Goal: Transaction & Acquisition: Purchase product/service

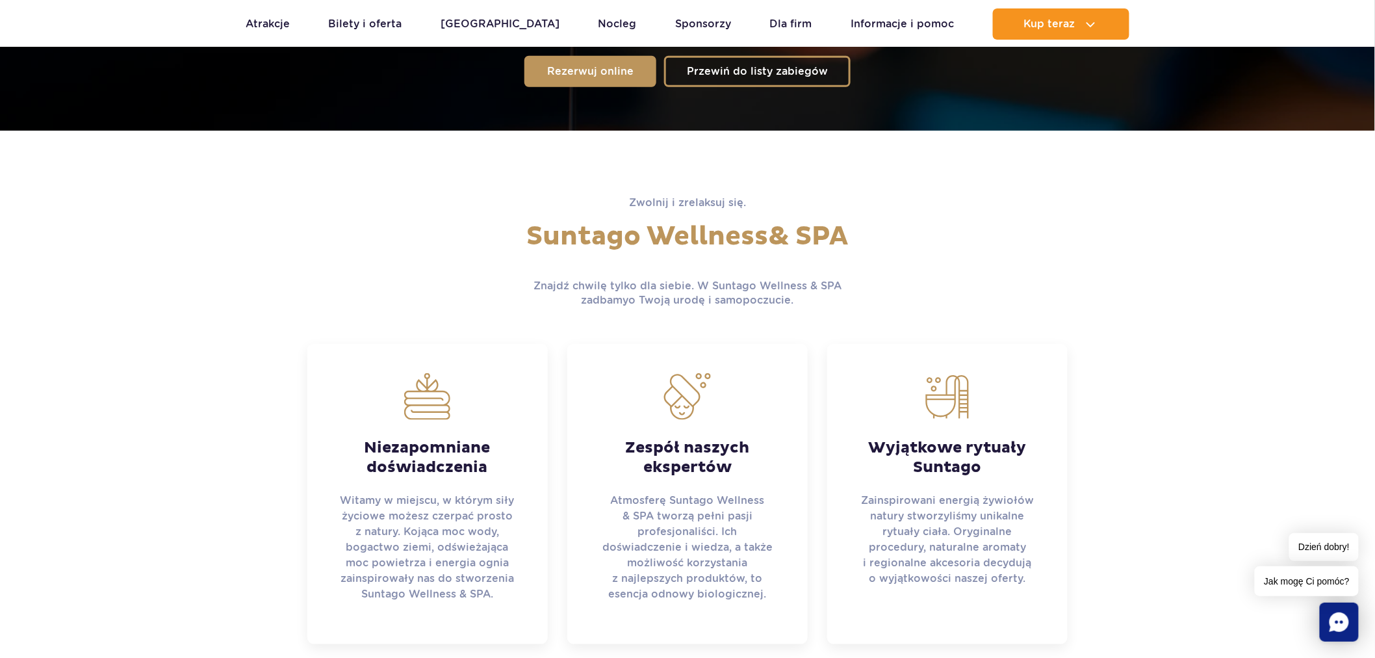
scroll to position [577, 0]
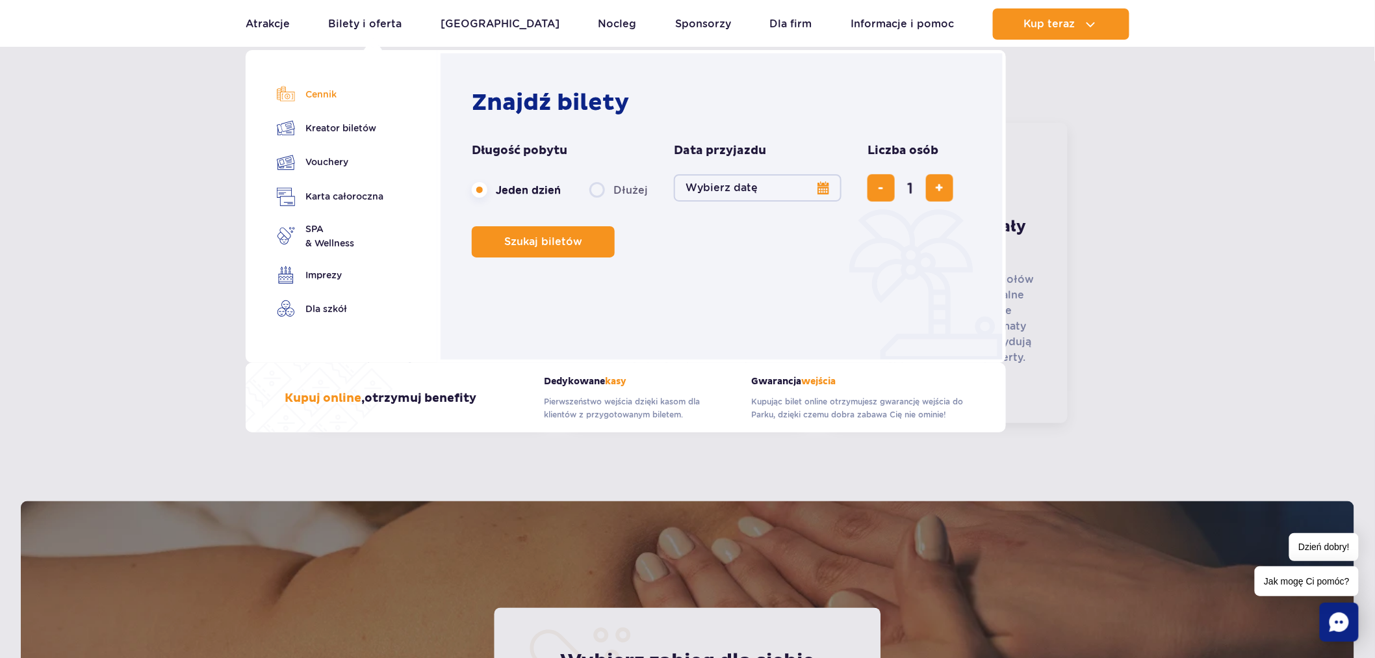
click at [312, 101] on link "Cennik" at bounding box center [330, 94] width 107 height 18
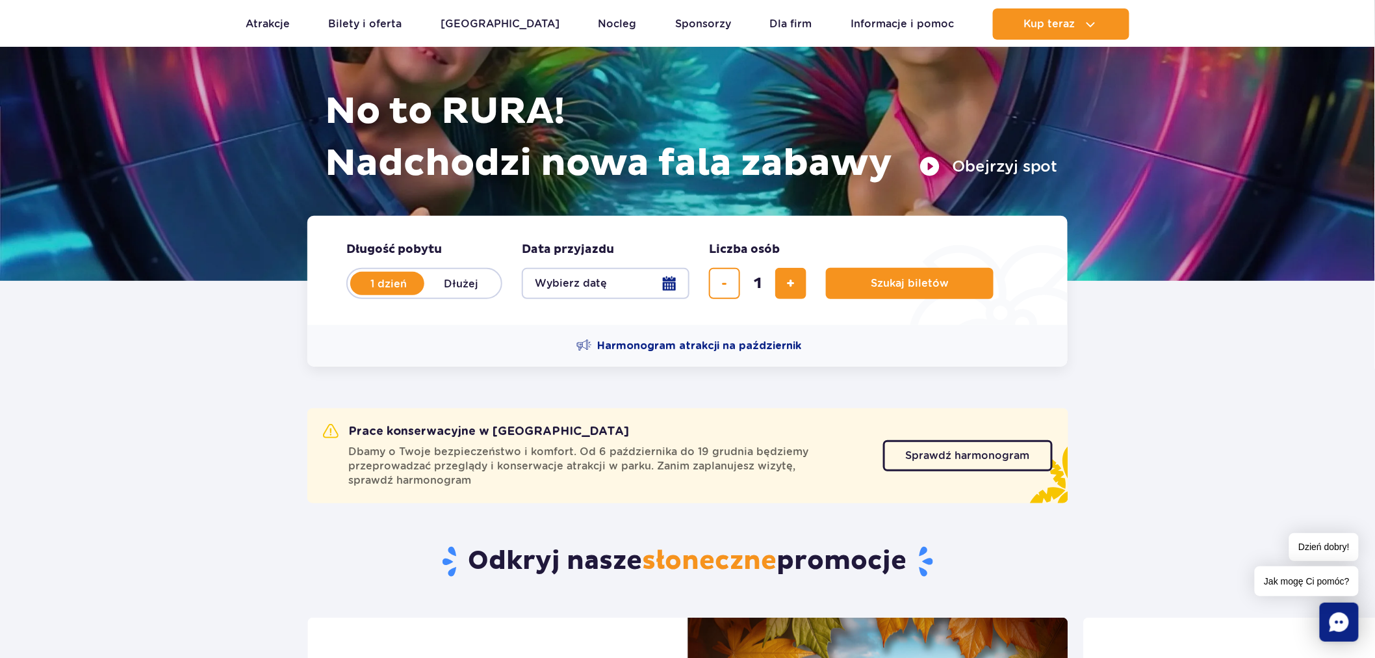
scroll to position [288, 0]
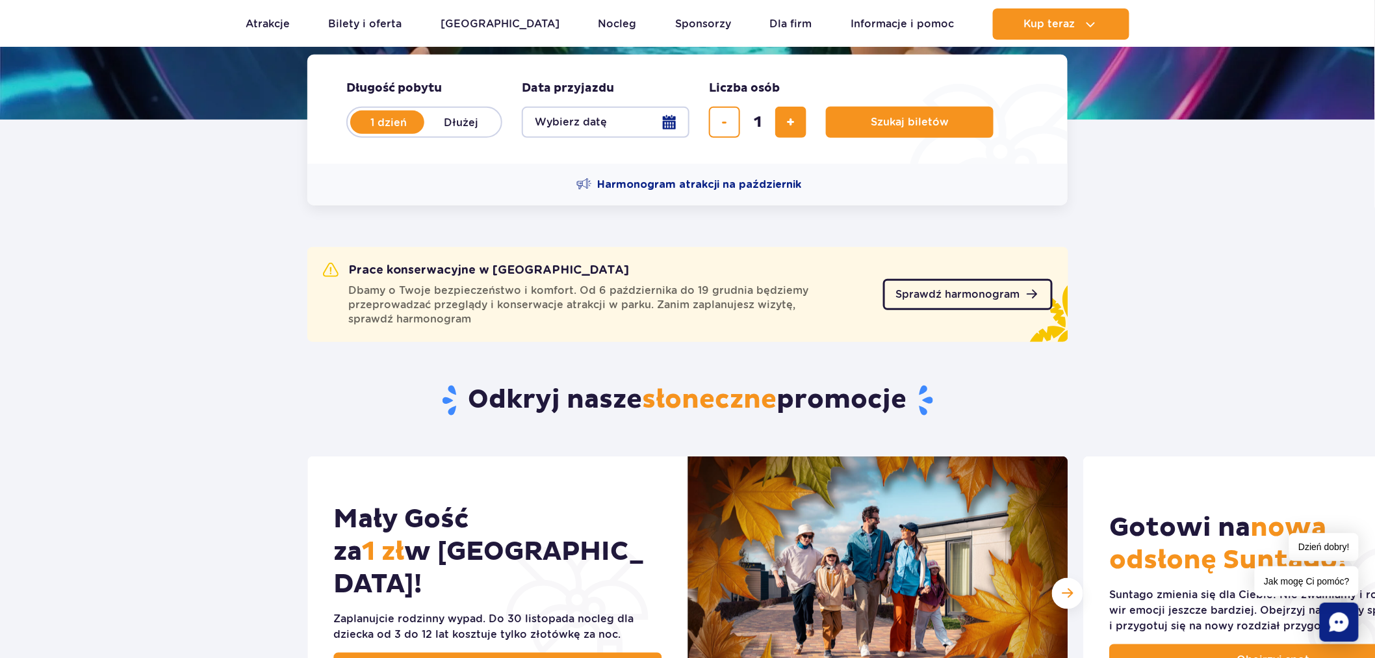
click at [926, 296] on span "Sprawdź harmonogram" at bounding box center [958, 294] width 124 height 10
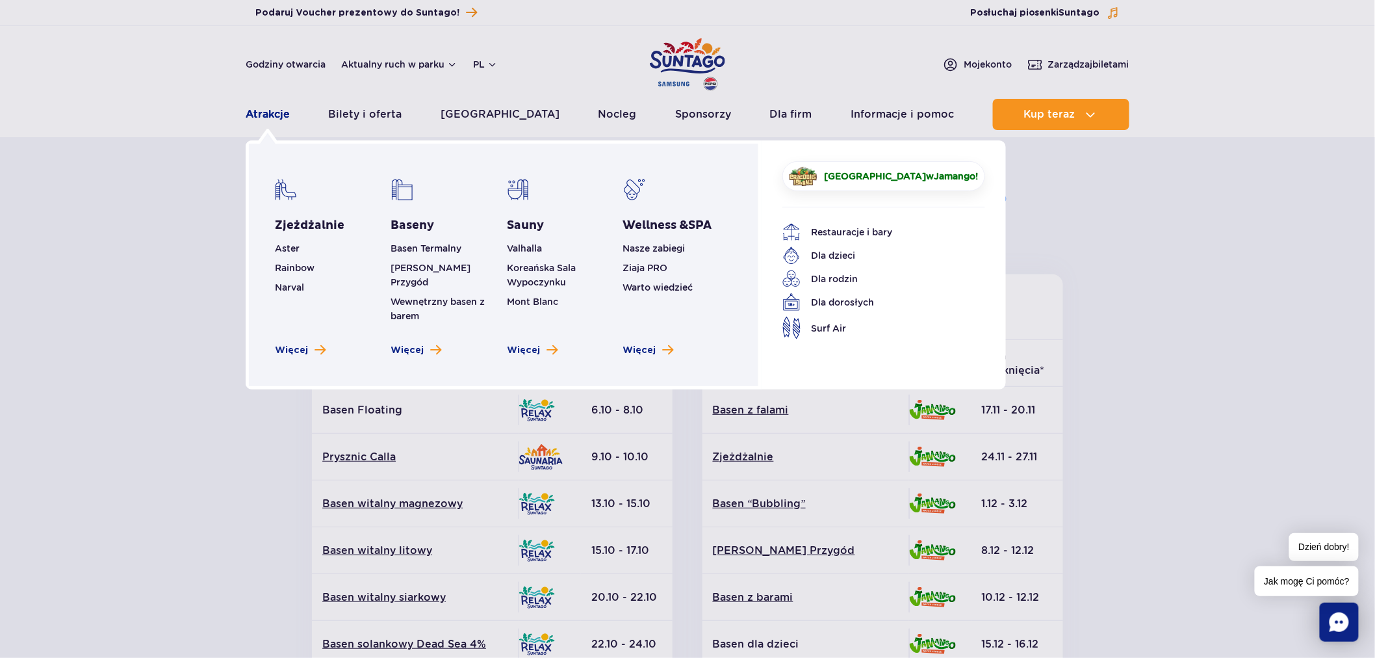
click at [281, 113] on link "Atrakcje" at bounding box center [268, 114] width 44 height 31
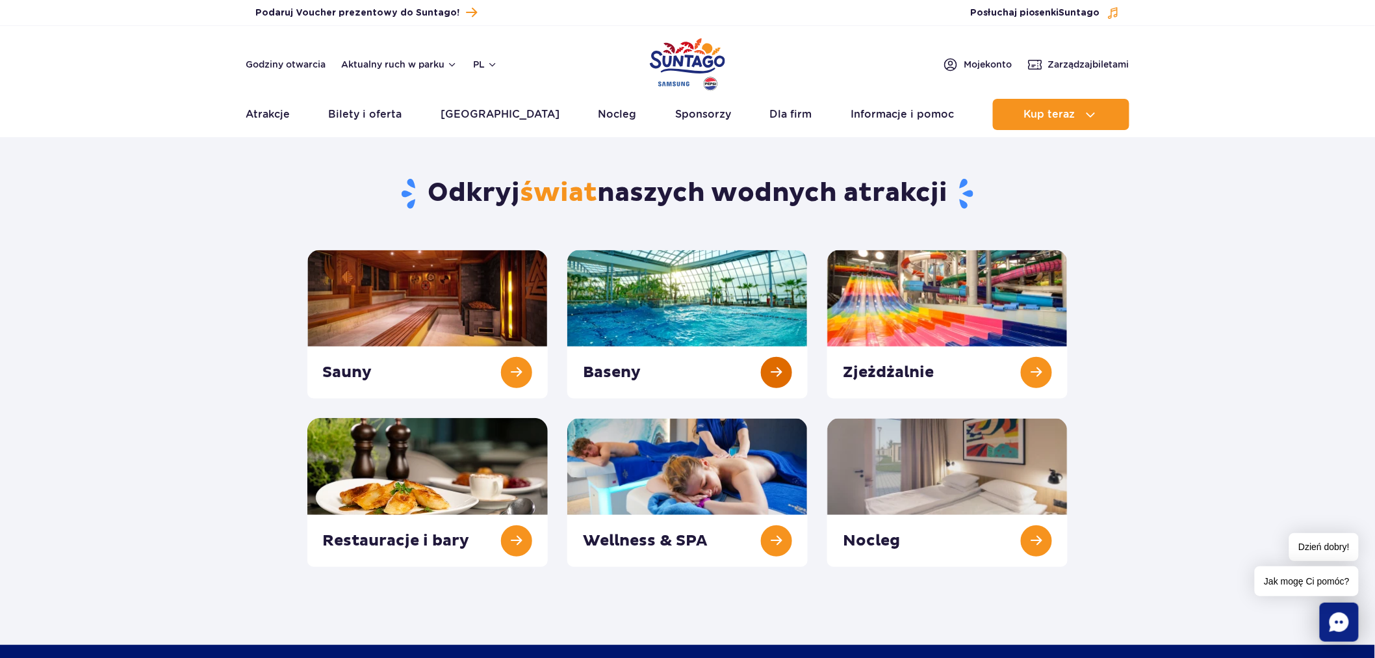
click at [600, 337] on link at bounding box center [687, 324] width 240 height 149
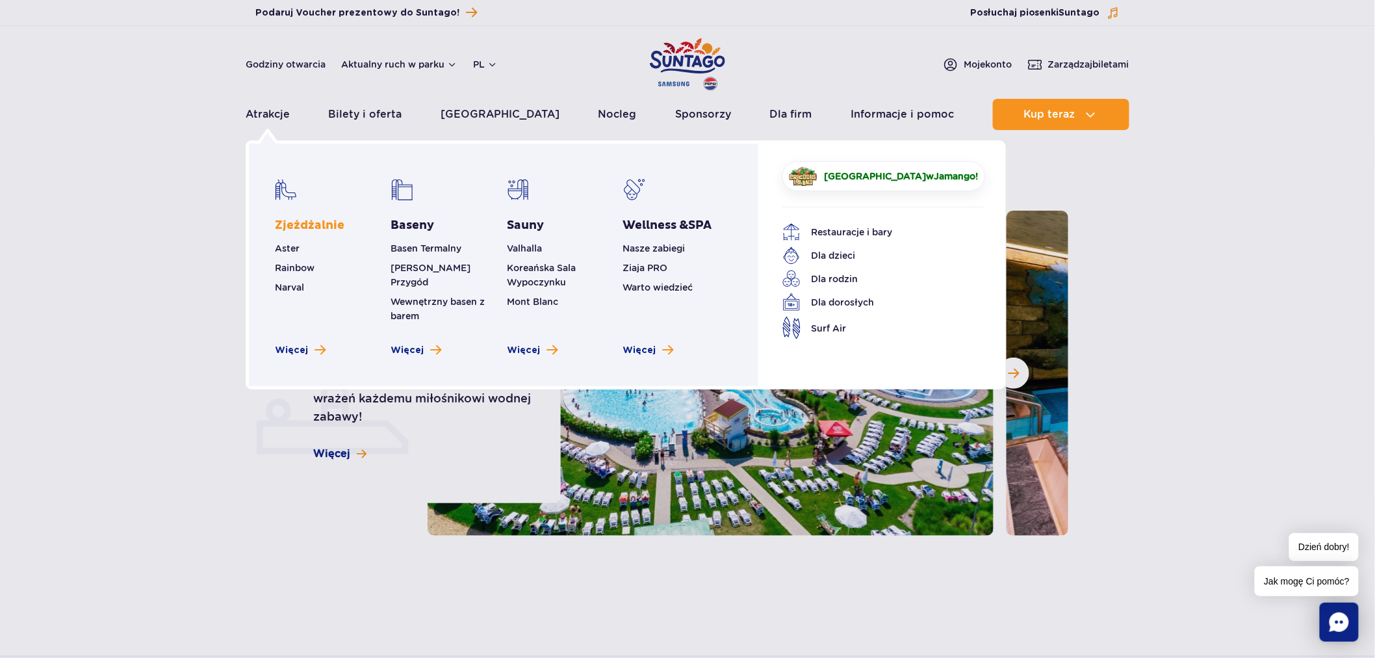
click at [303, 218] on link "Zjeżdżalnie" at bounding box center [310, 226] width 70 height 16
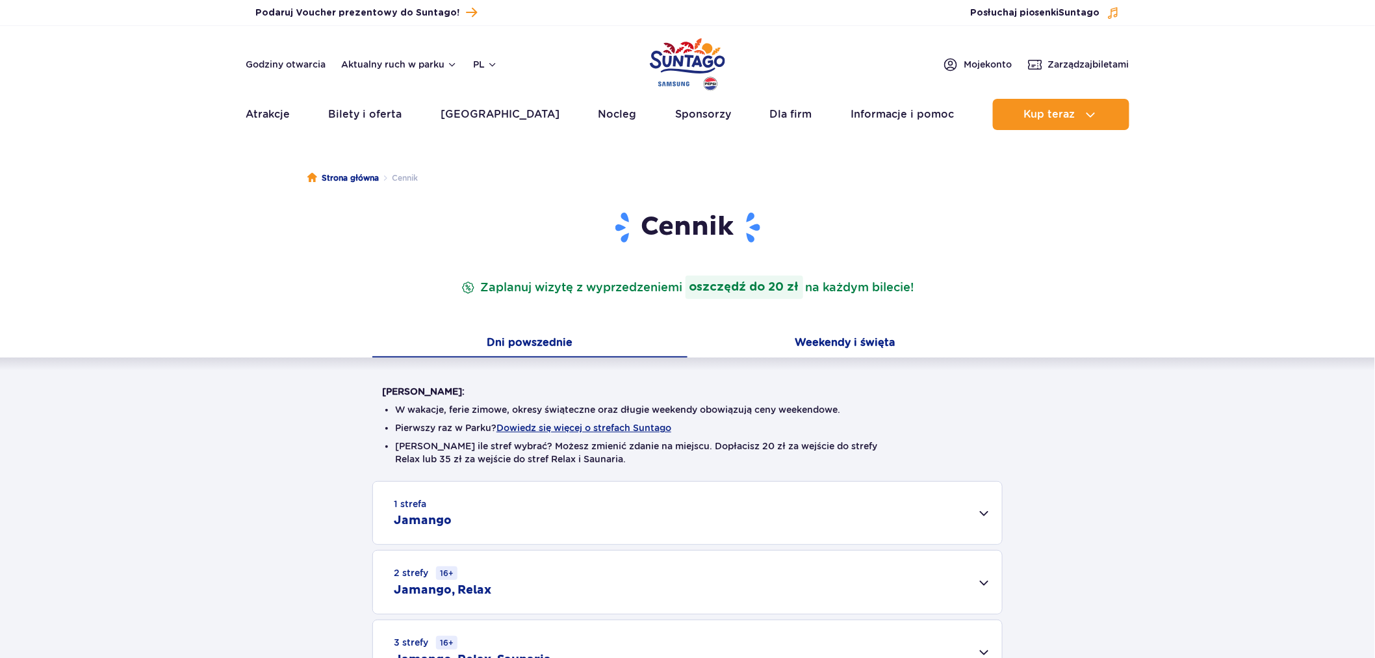
click at [814, 335] on button "Weekendy i święta" at bounding box center [844, 343] width 315 height 27
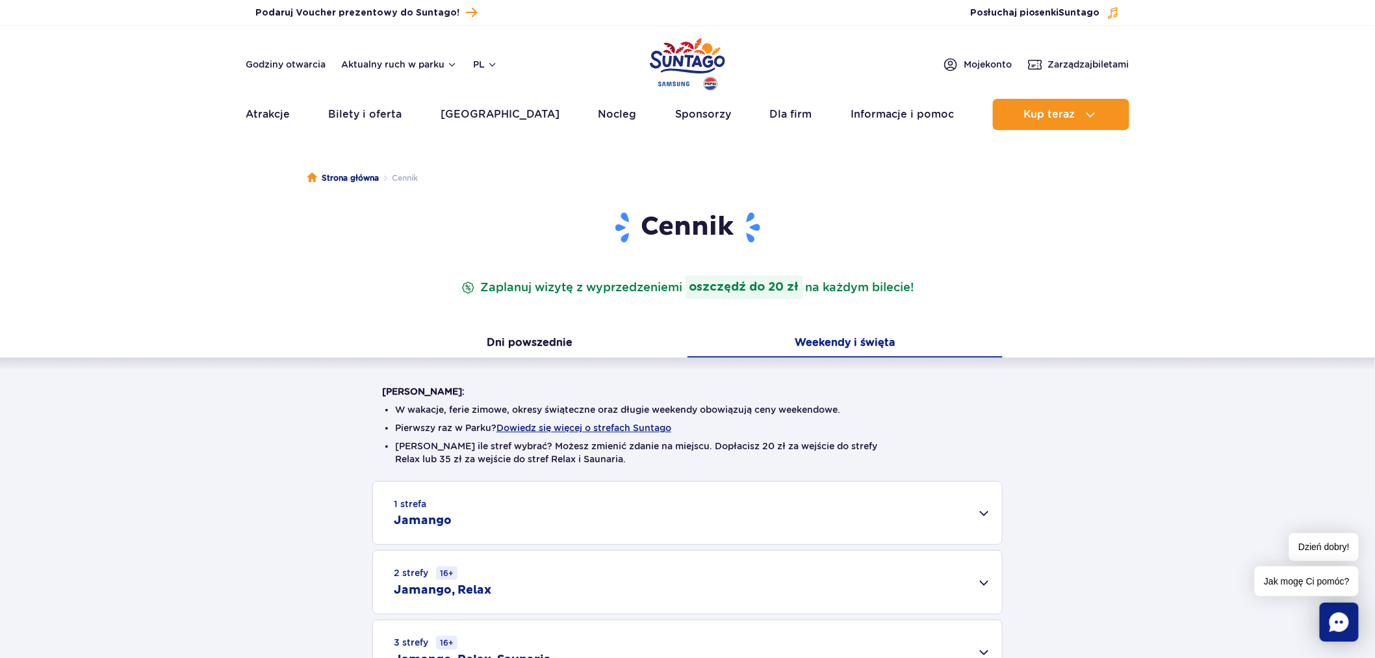
click at [646, 572] on div "2 strefy 16+ Jamango, Relax" at bounding box center [687, 581] width 629 height 63
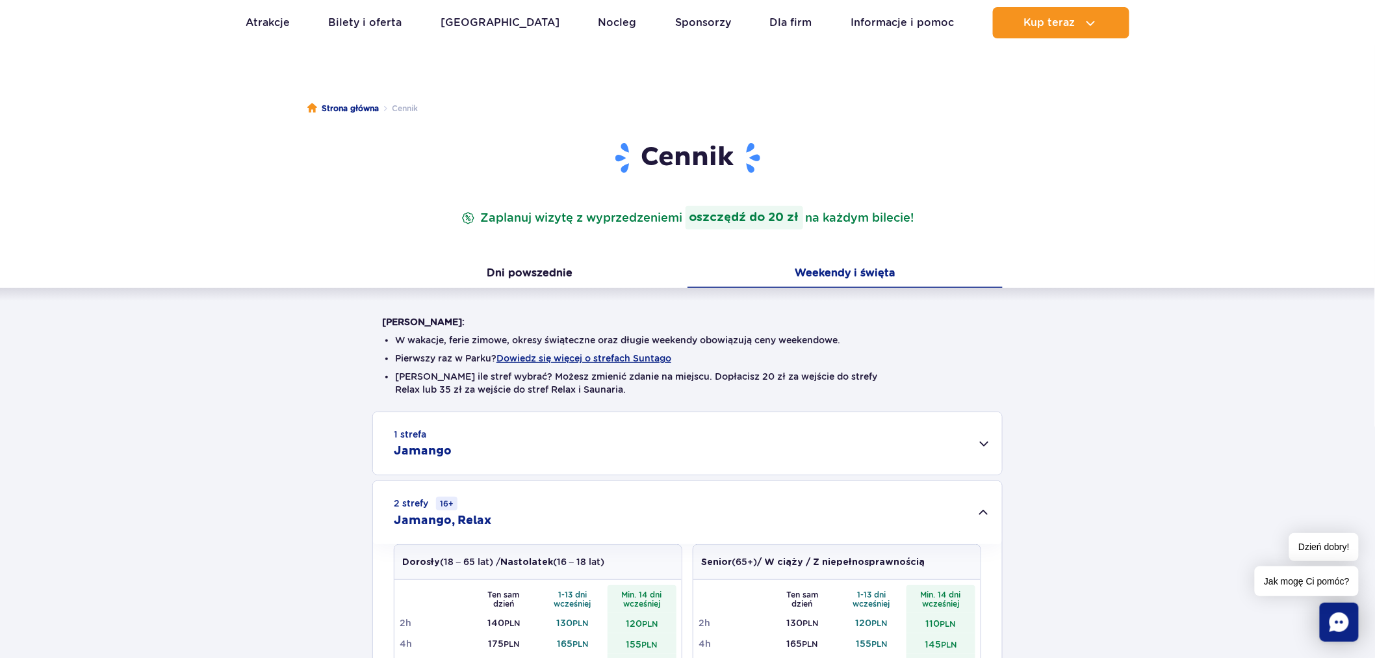
scroll to position [72, 0]
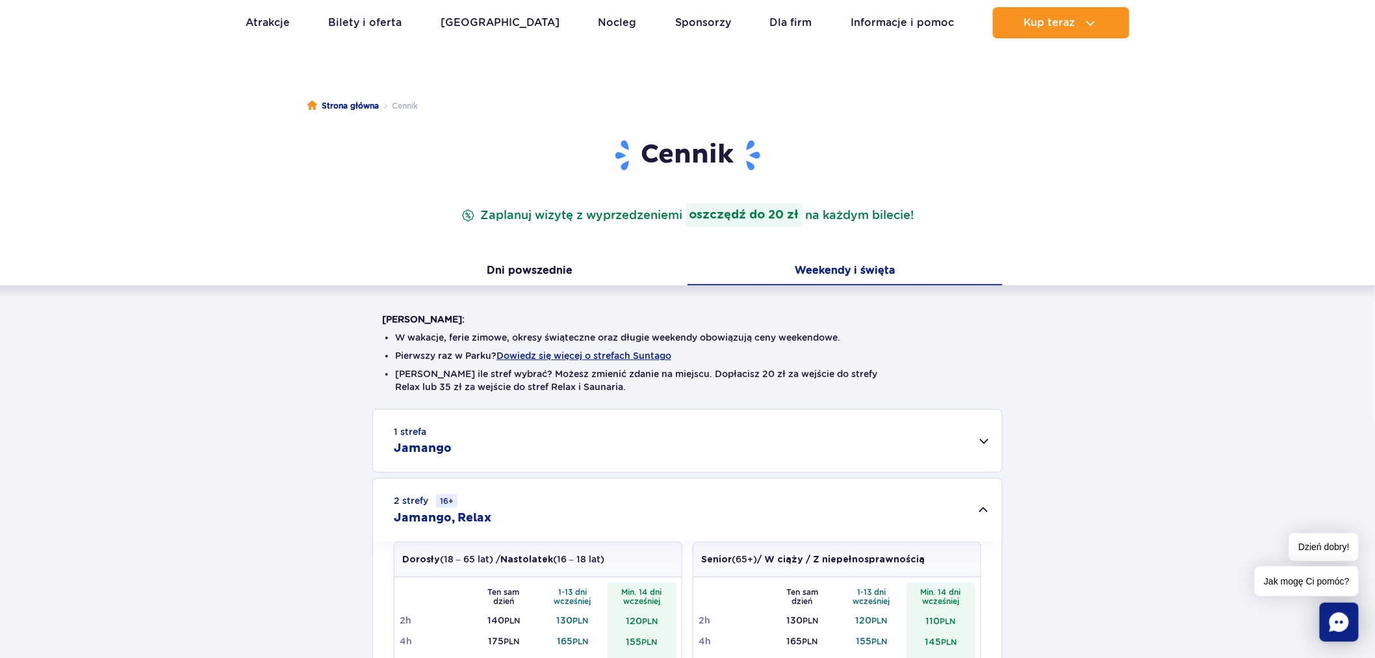
drag, startPoint x: 646, startPoint y: 572, endPoint x: 279, endPoint y: 458, distance: 383.7
click at [279, 459] on div "1 strefa Jamango Dorosły (18 – 65 lat) / Nastolatek (16 – 18 lat) Ten sam dzień…" at bounding box center [687, 598] width 1375 height 379
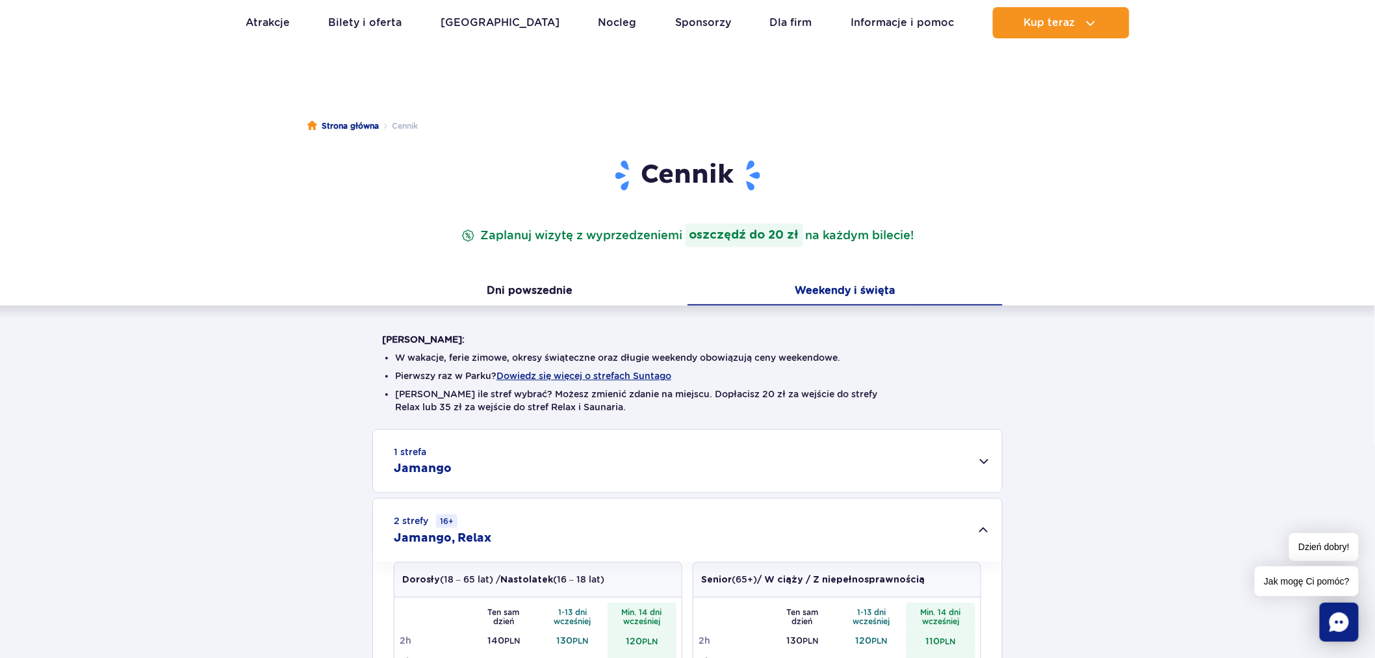
scroll to position [0, 0]
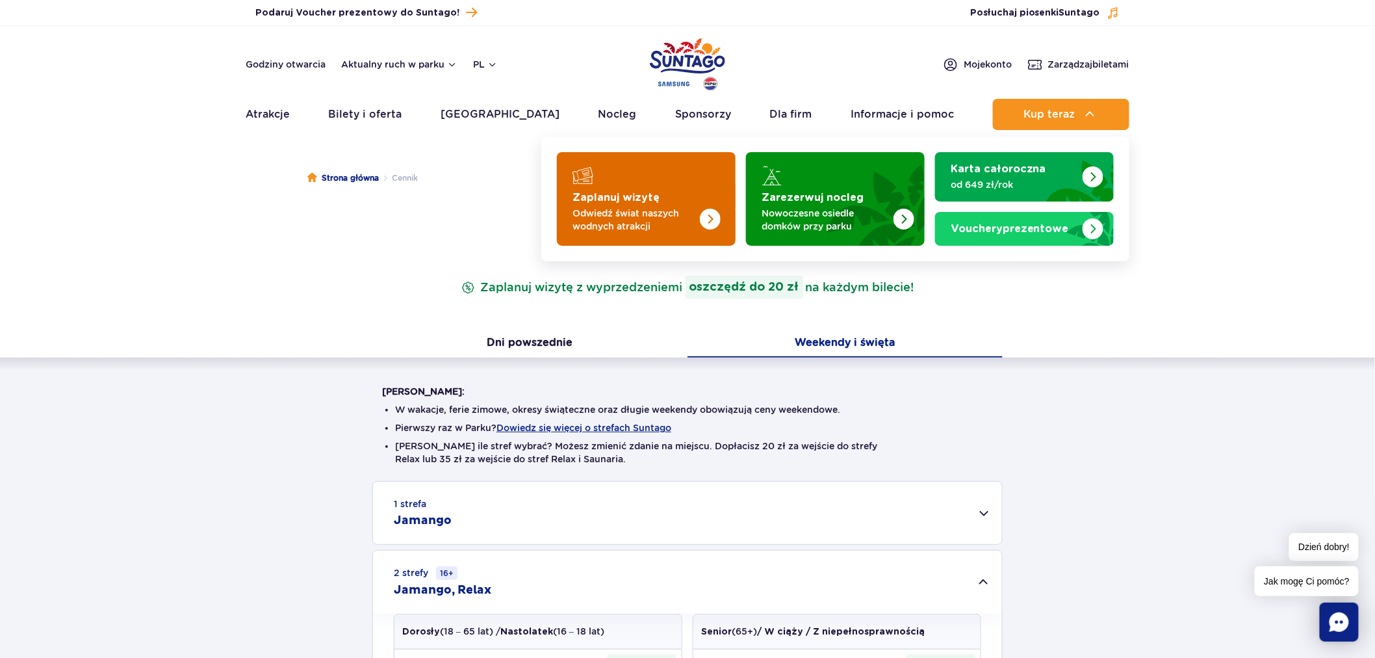
click at [724, 195] on img "Zaplanuj wizytę" at bounding box center [683, 194] width 103 height 101
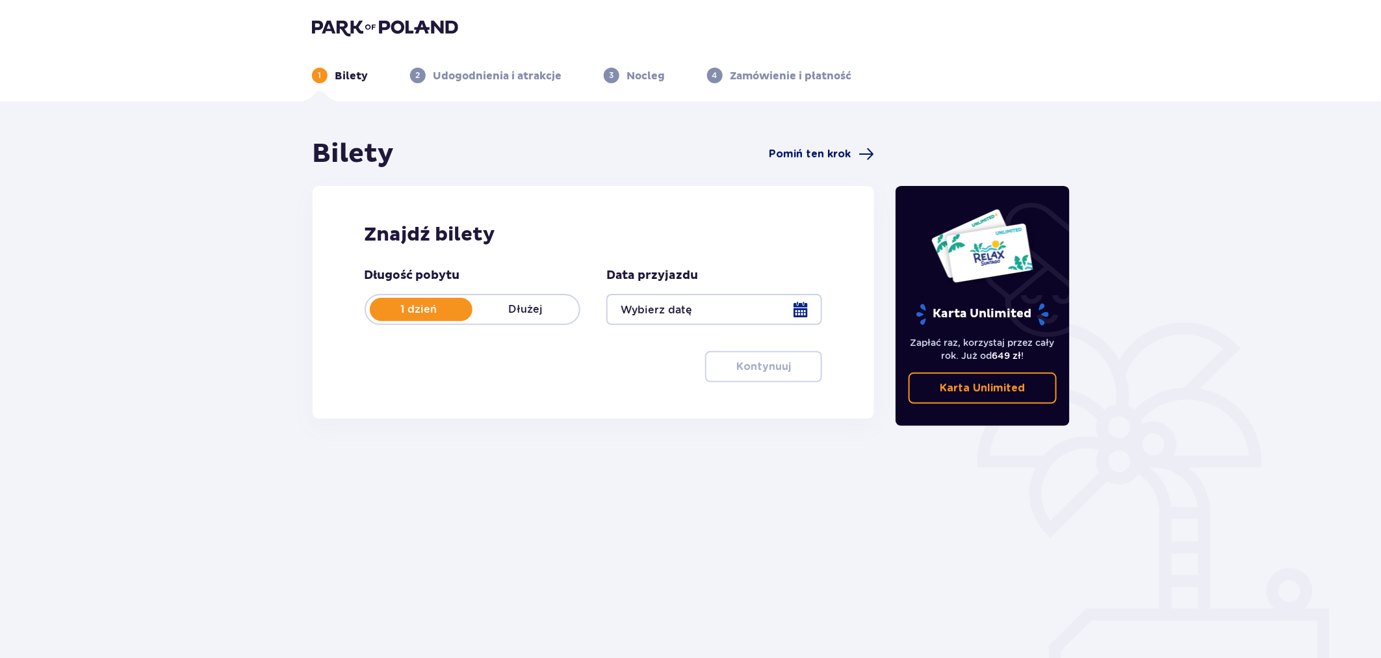
click at [806, 152] on span "Pomiń ten krok" at bounding box center [810, 154] width 82 height 14
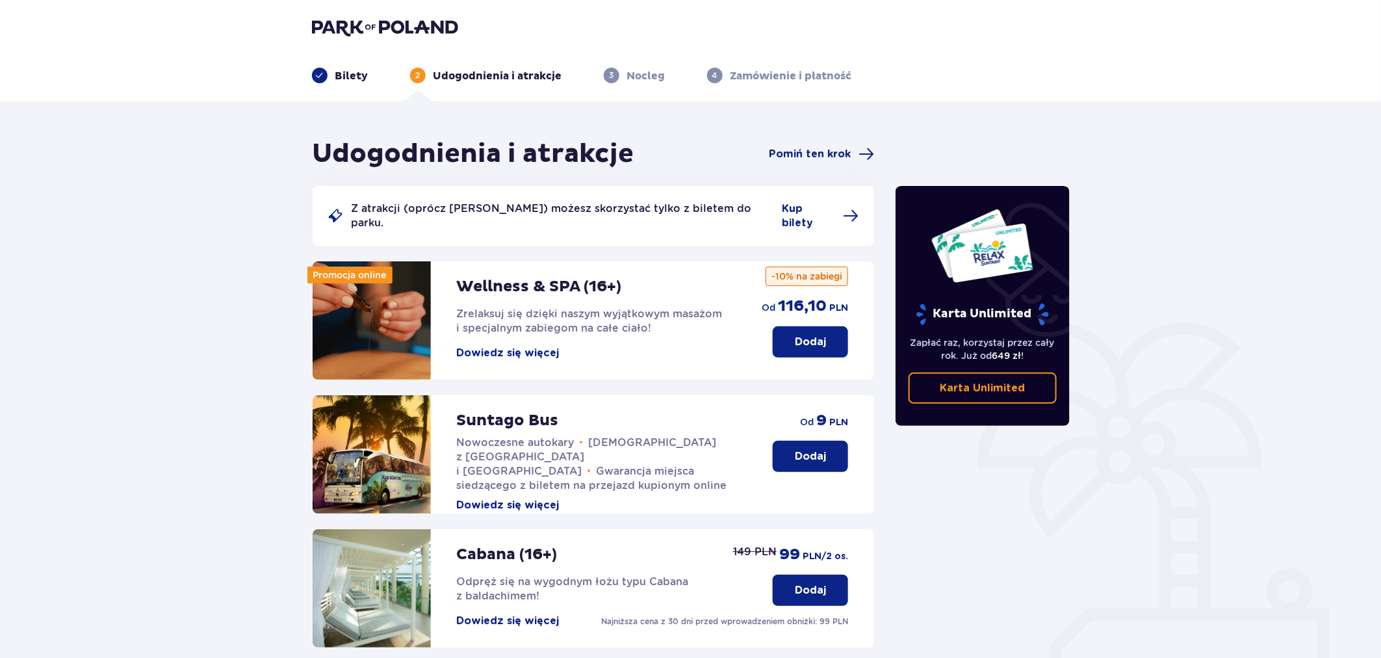
click at [352, 81] on p "Bilety" at bounding box center [351, 76] width 33 height 14
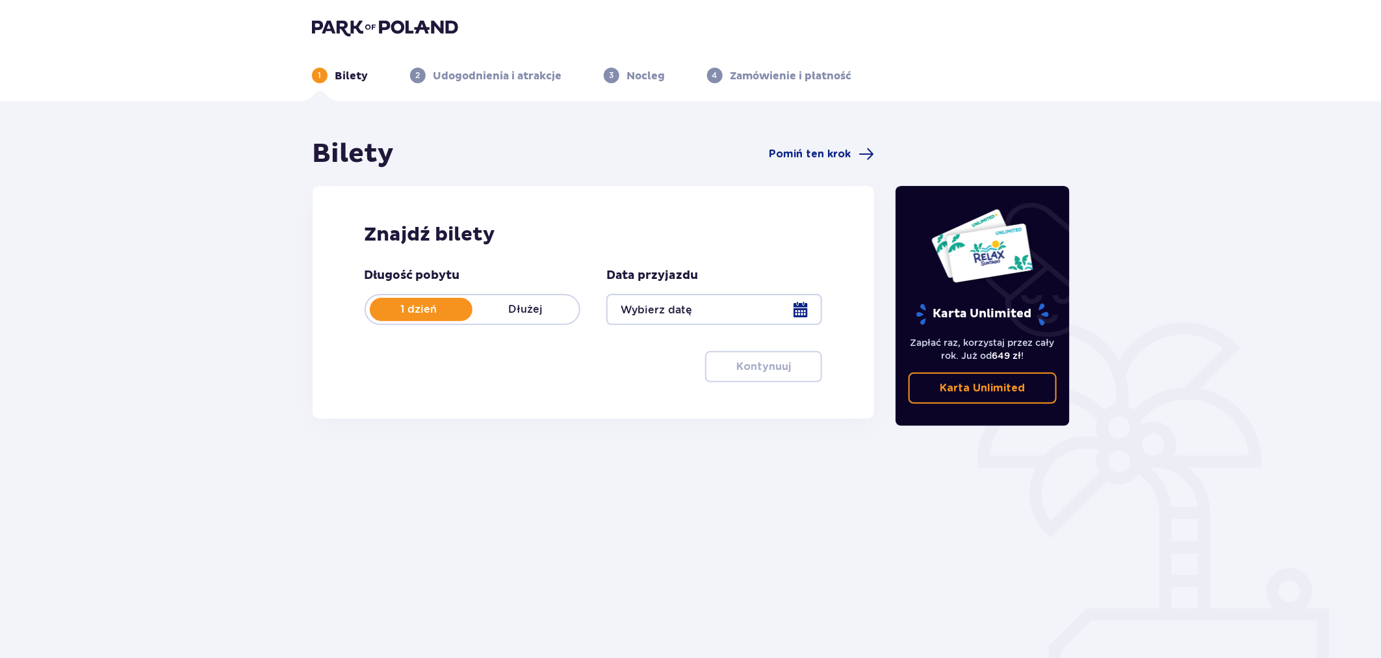
click at [546, 309] on p "Dłużej" at bounding box center [525, 309] width 107 height 14
click at [668, 303] on div at bounding box center [714, 309] width 216 height 31
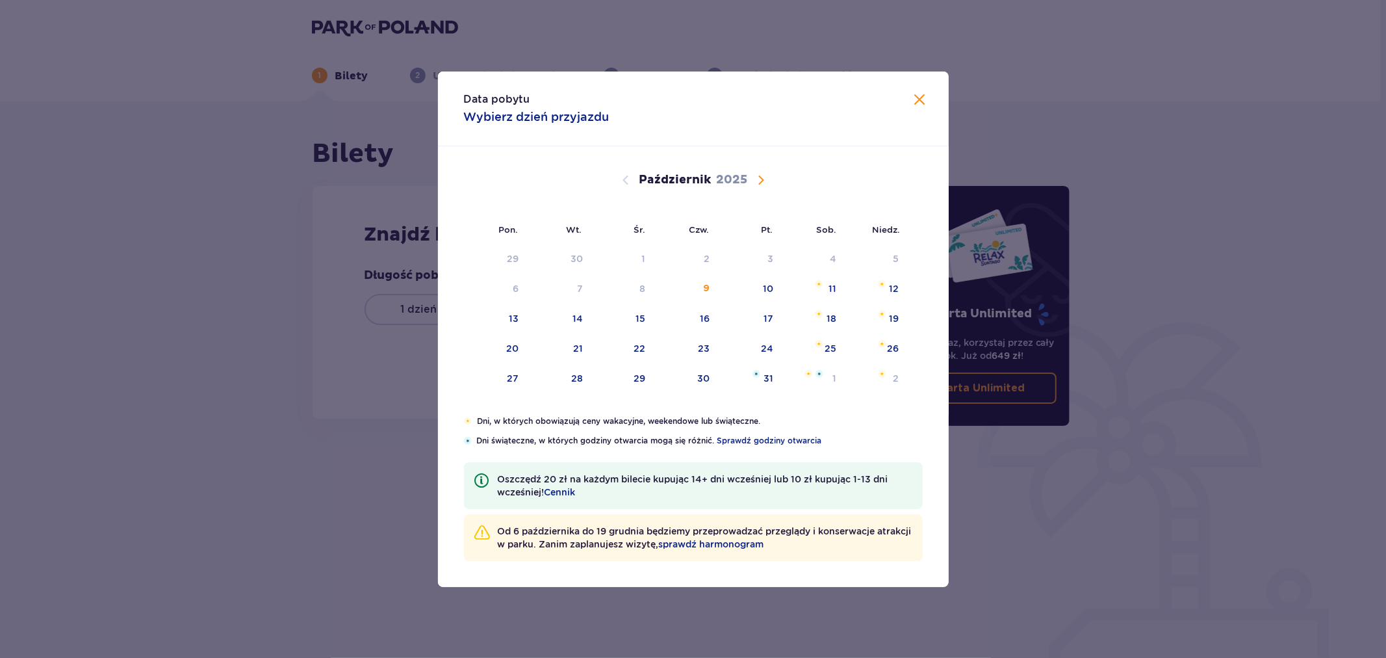
click at [356, 326] on div "Data pobytu Wybierz dzień przyjazdu Pon. Wt. Śr. Czw. Pt. Sob. Niedz. Wrzesień …" at bounding box center [693, 329] width 1386 height 658
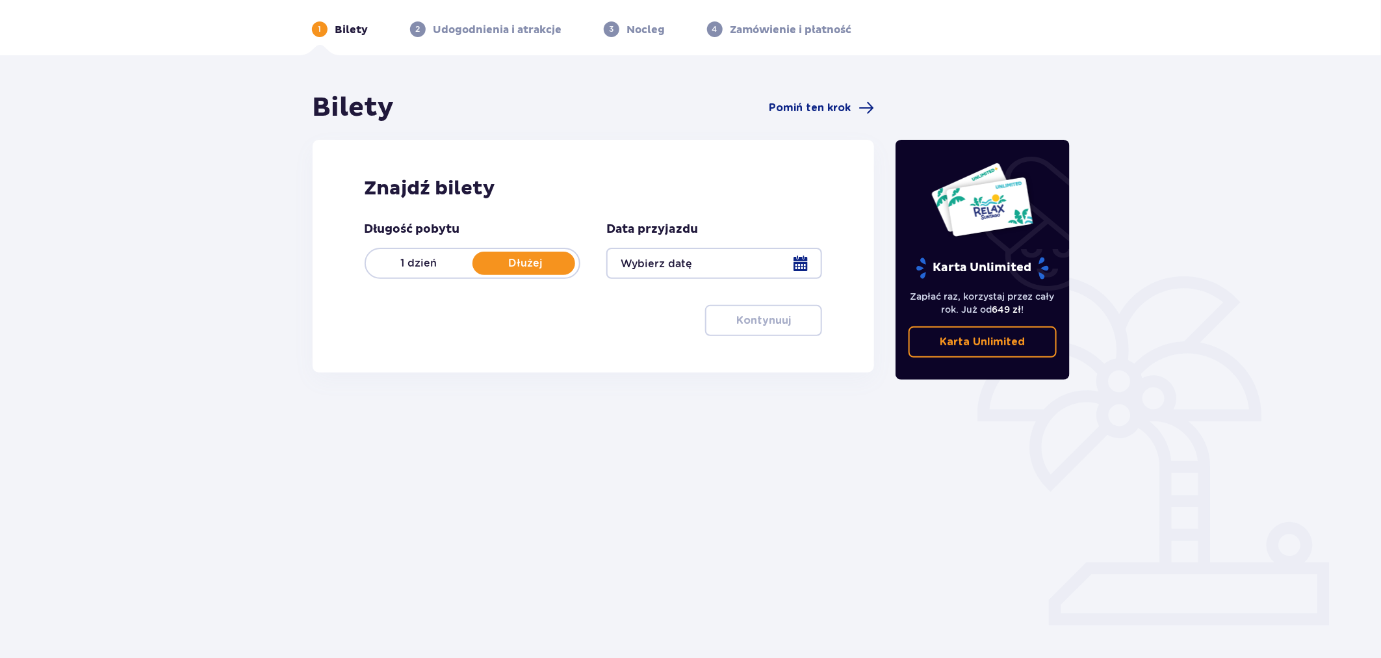
scroll to position [47, 0]
drag, startPoint x: 708, startPoint y: 226, endPoint x: 605, endPoint y: 229, distance: 103.3
click at [605, 229] on div "Długość pobytu 1 dzień Dłużej Data przyjazdu" at bounding box center [594, 249] width 458 height 57
click at [617, 226] on p "Data przyjazdu" at bounding box center [652, 229] width 92 height 16
click at [618, 226] on p "Data przyjazdu" at bounding box center [652, 229] width 92 height 16
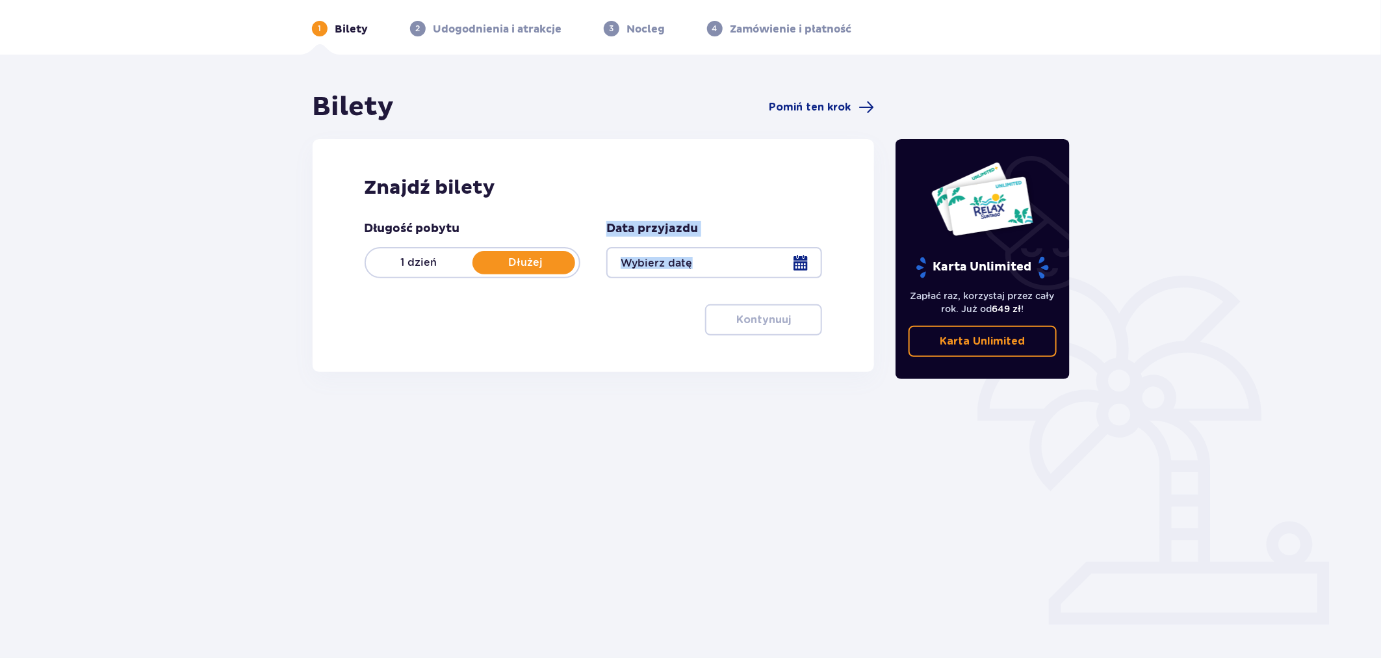
drag, startPoint x: 618, startPoint y: 226, endPoint x: 731, endPoint y: 229, distance: 113.1
click at [731, 229] on div "Data przyjazdu" at bounding box center [714, 249] width 216 height 57
click at [709, 222] on div "Data przyjazdu" at bounding box center [714, 249] width 216 height 57
click at [635, 224] on p "Data przyjazdu" at bounding box center [652, 229] width 92 height 16
drag, startPoint x: 635, startPoint y: 224, endPoint x: 687, endPoint y: 226, distance: 52.0
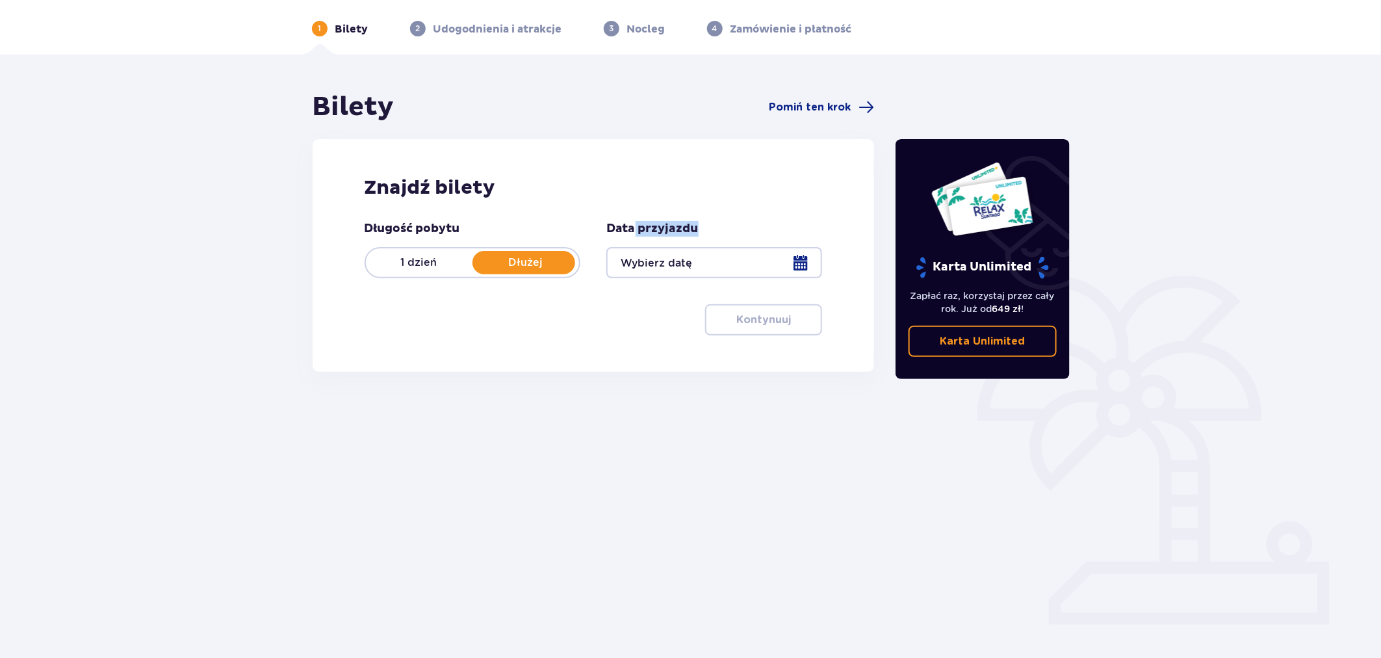
click at [687, 226] on p "Data przyjazdu" at bounding box center [652, 229] width 92 height 16
click at [622, 222] on p "Data przyjazdu" at bounding box center [652, 229] width 92 height 16
drag, startPoint x: 622, startPoint y: 222, endPoint x: 667, endPoint y: 225, distance: 45.0
click at [698, 224] on div "Data przyjazdu" at bounding box center [714, 249] width 216 height 57
click at [624, 225] on p "Data przyjazdu" at bounding box center [652, 229] width 92 height 16
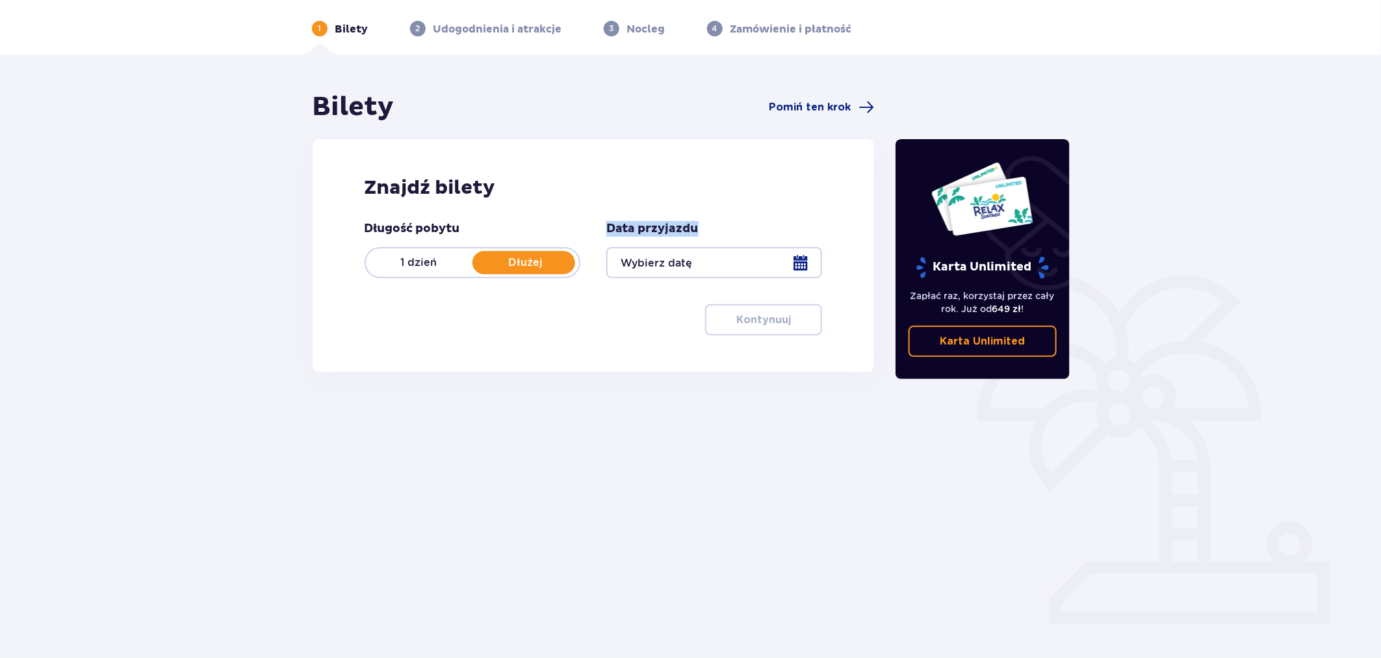
drag, startPoint x: 624, startPoint y: 225, endPoint x: 661, endPoint y: 228, distance: 37.8
click at [661, 228] on p "Data przyjazdu" at bounding box center [652, 229] width 92 height 16
click at [620, 228] on p "Data przyjazdu" at bounding box center [652, 229] width 92 height 16
drag, startPoint x: 620, startPoint y: 228, endPoint x: 689, endPoint y: 231, distance: 69.6
click at [689, 231] on p "Data przyjazdu" at bounding box center [652, 229] width 92 height 16
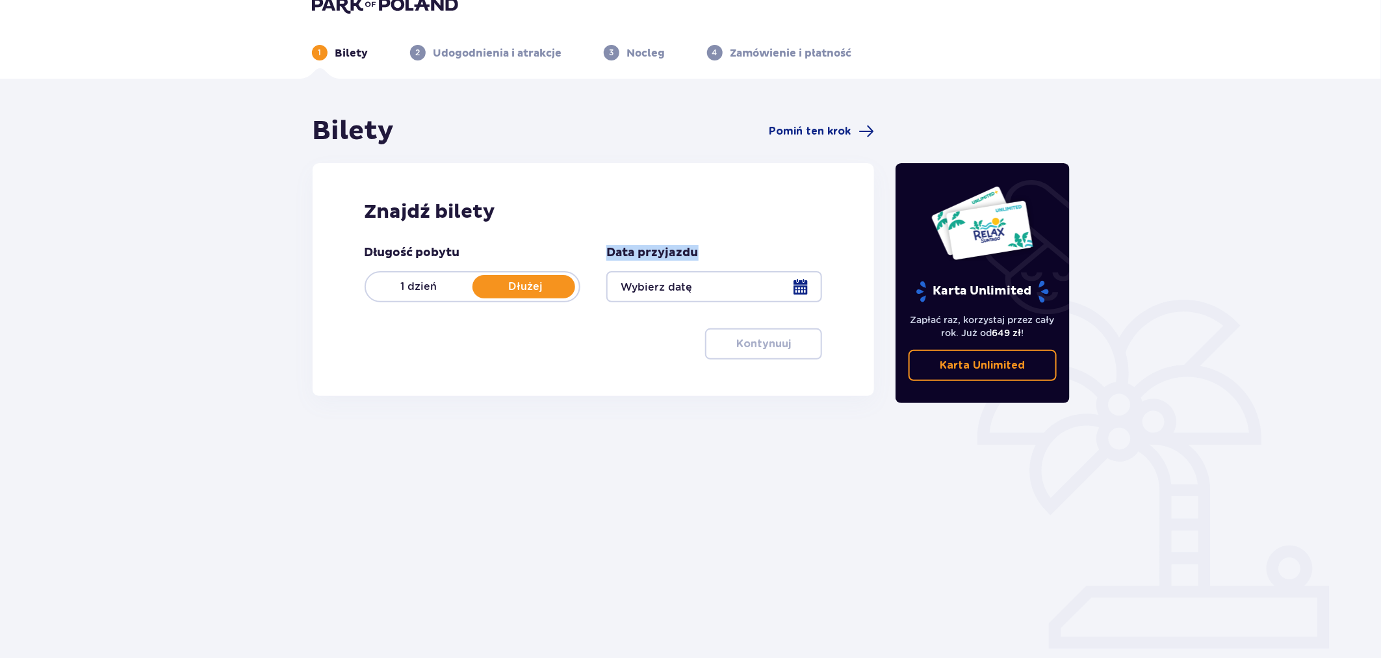
scroll to position [0, 0]
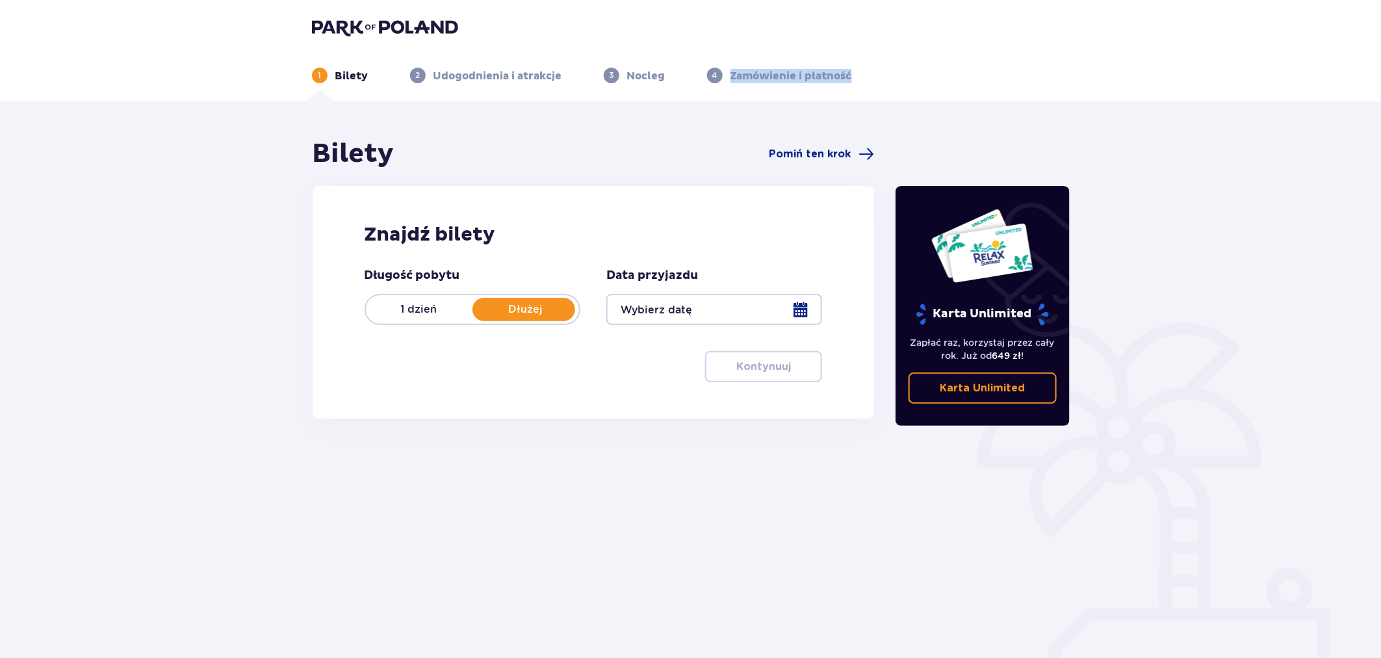
drag, startPoint x: 728, startPoint y: 75, endPoint x: 882, endPoint y: 81, distance: 153.5
click at [880, 72] on ul "1 Bilety 2 Udogodnienia i atrakcje 3 Nocleg 4 Zamówienie i płatność" at bounding box center [691, 76] width 758 height 16
click at [868, 112] on div "Bilety Pomiń ten krok Znajdź bilety Długość pobytu 1 dzień Dłużej Data przyjazd…" at bounding box center [690, 381] width 1381 height 561
